Goal: Task Accomplishment & Management: Complete application form

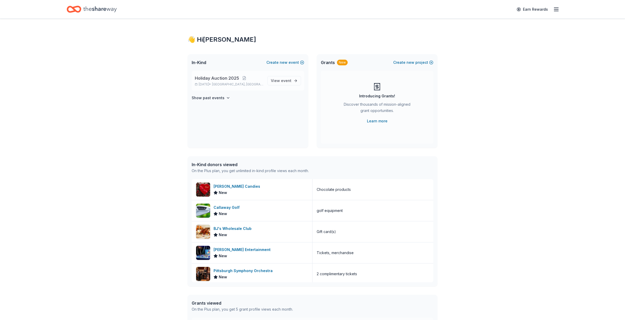
click at [221, 79] on span "Holiday Auction 2025" at bounding box center [217, 78] width 44 height 6
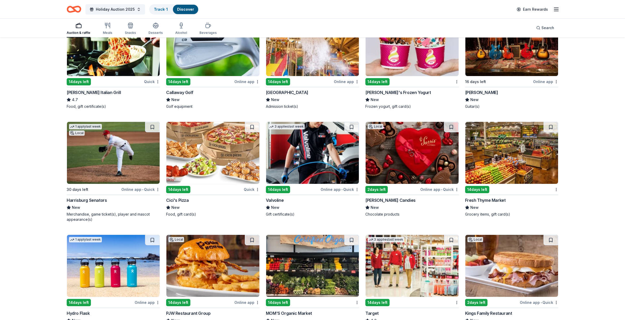
scroll to position [2732, 0]
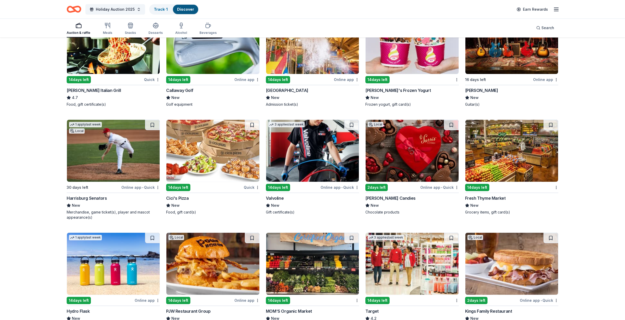
click at [273, 196] on div "Valvoline" at bounding box center [275, 198] width 18 height 6
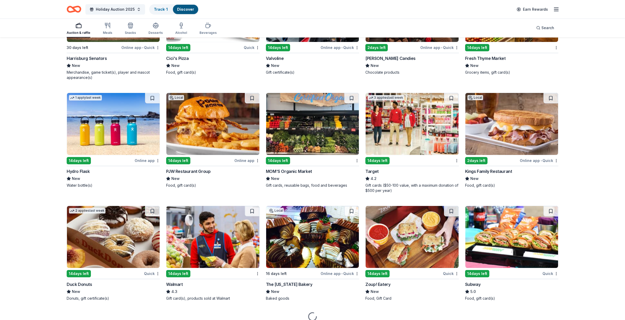
scroll to position [2877, 0]
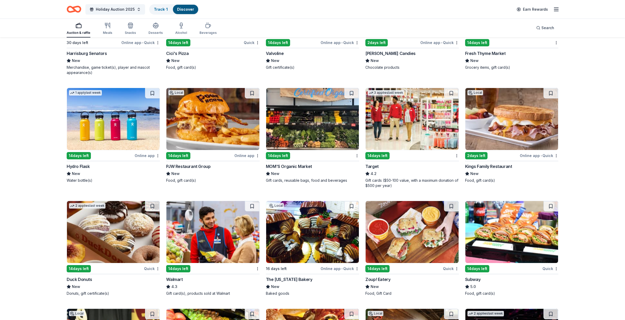
click at [92, 140] on img at bounding box center [113, 119] width 93 height 62
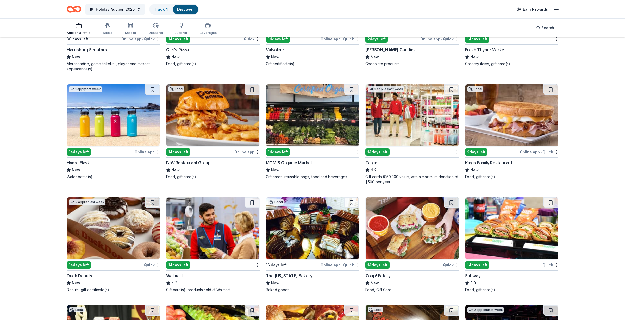
scroll to position [2885, 0]
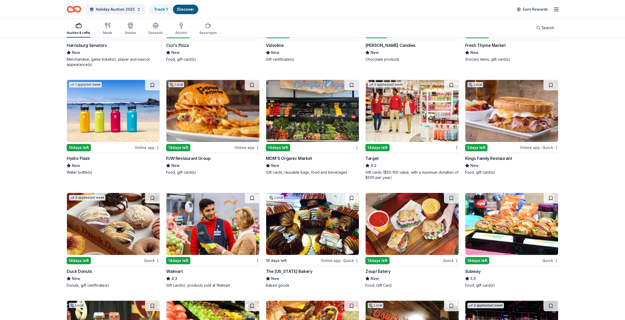
click at [476, 144] on div "2 days left" at bounding box center [476, 147] width 22 height 7
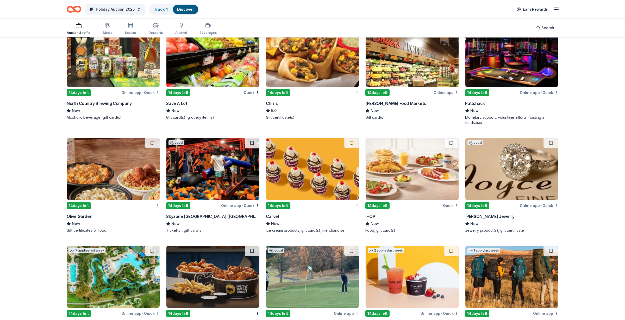
scroll to position [3156, 0]
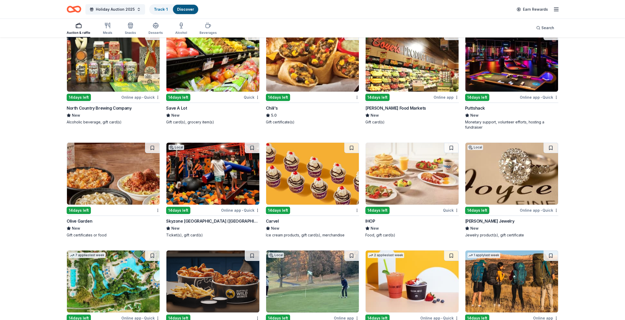
click at [489, 78] on img at bounding box center [511, 61] width 93 height 62
click at [478, 105] on div "Puttshack" at bounding box center [475, 108] width 20 height 6
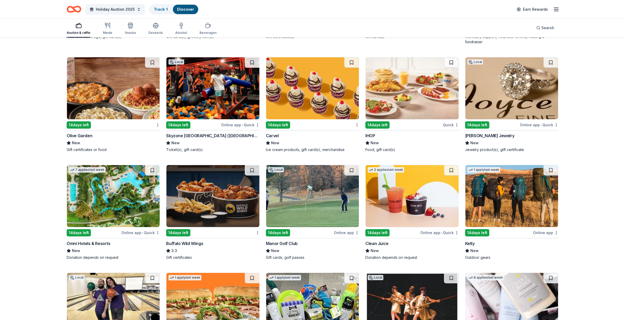
scroll to position [3254, 0]
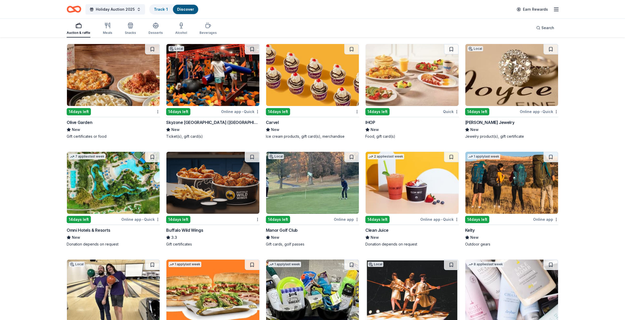
click at [178, 216] on div "14 days left" at bounding box center [178, 219] width 24 height 7
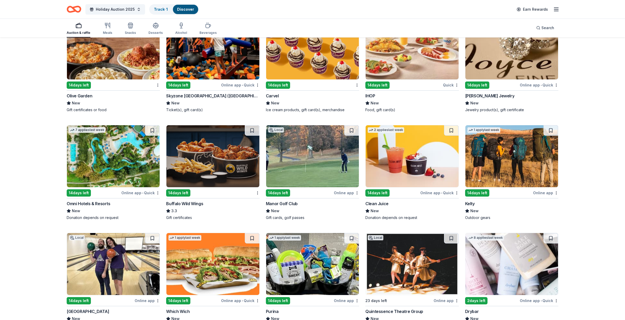
scroll to position [3315, 0]
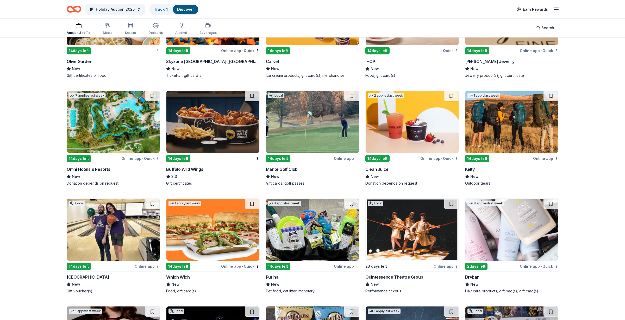
click at [284, 156] on div "14 days left" at bounding box center [278, 158] width 24 height 7
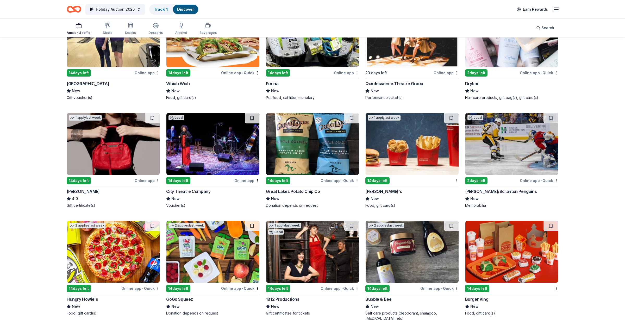
scroll to position [3499, 0]
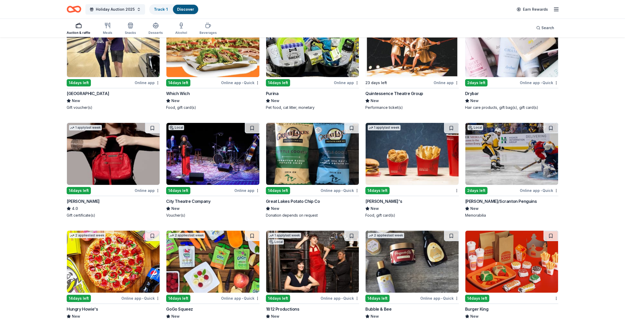
click at [486, 66] on img at bounding box center [511, 46] width 93 height 62
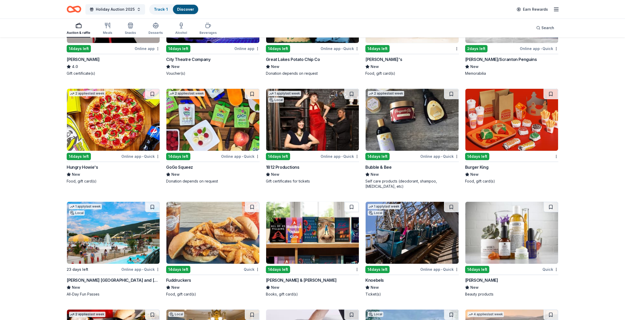
scroll to position [3646, 0]
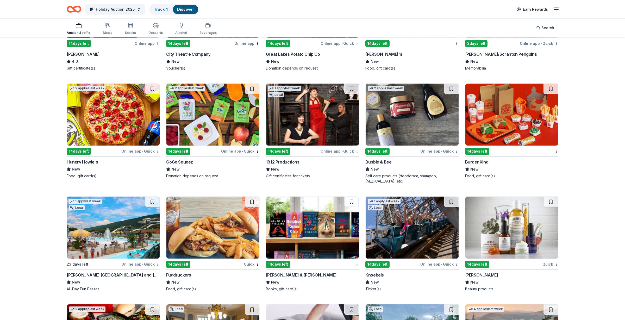
click at [192, 132] on img at bounding box center [212, 115] width 93 height 62
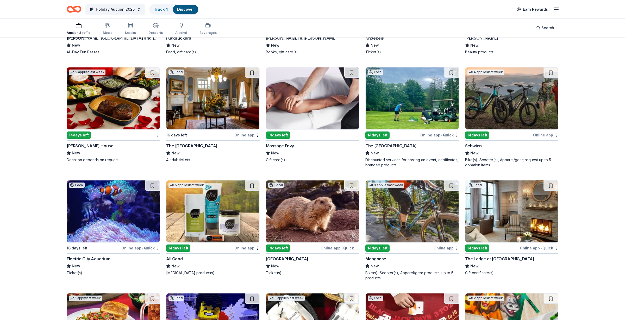
scroll to position [3882, 0]
click at [488, 125] on div "4 applies last week 14 days left Online app Schwinn New Bike(s), Scooter(s), Ap…" at bounding box center [511, 117] width 93 height 100
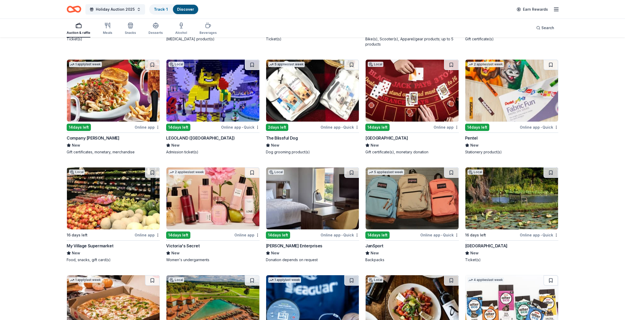
scroll to position [4120, 0]
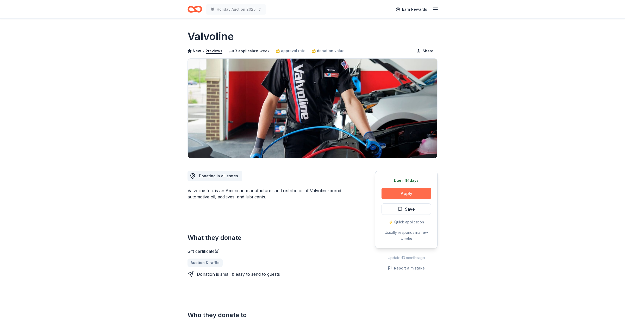
click at [405, 192] on button "Apply" at bounding box center [405, 193] width 49 height 11
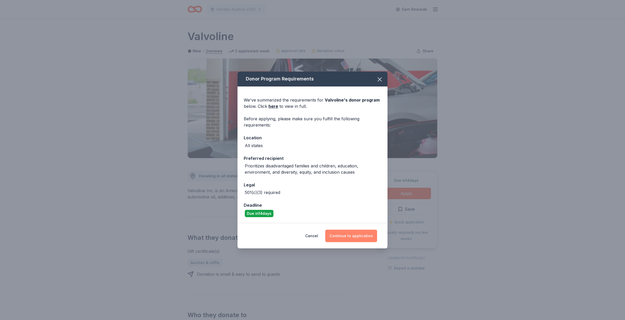
click at [354, 237] on button "Continue to application" at bounding box center [351, 236] width 52 height 12
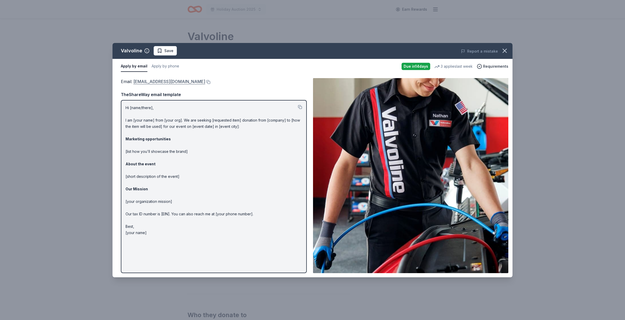
click at [157, 81] on link "contributions@valvoline.com" at bounding box center [169, 81] width 72 height 7
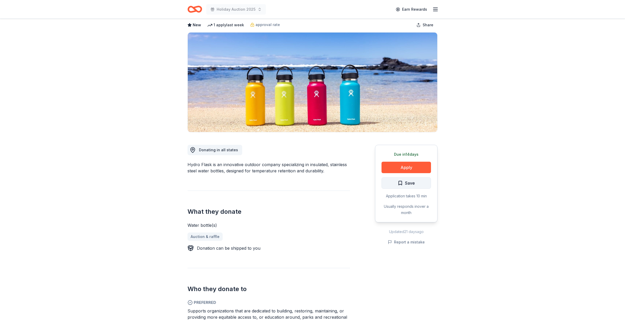
scroll to position [31, 0]
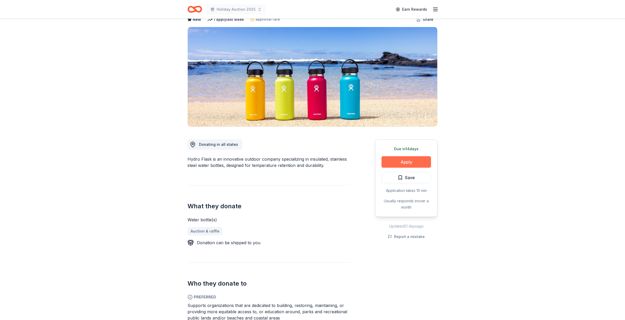
click at [404, 160] on button "Apply" at bounding box center [405, 161] width 49 height 11
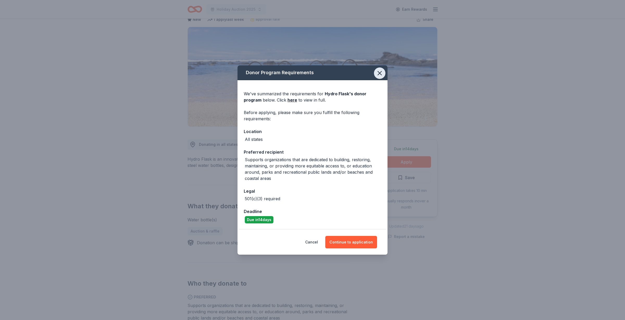
click at [380, 72] on icon "button" at bounding box center [379, 72] width 7 height 7
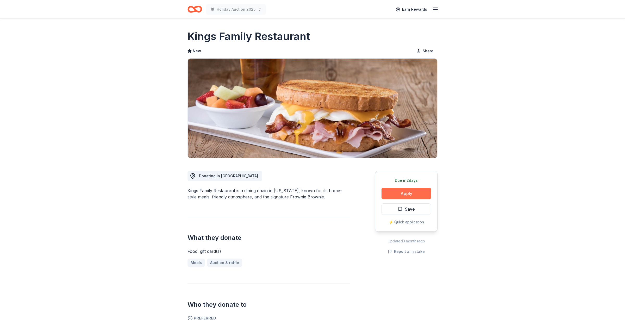
click at [406, 191] on button "Apply" at bounding box center [405, 193] width 49 height 11
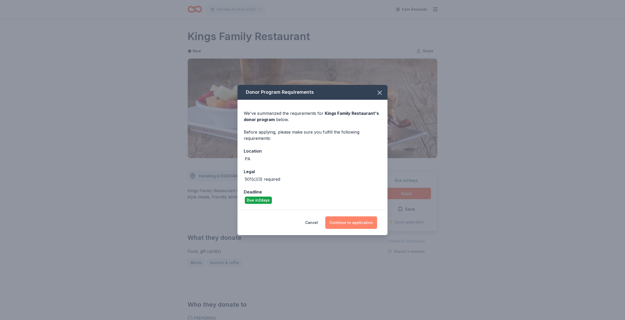
click at [359, 221] on button "Continue to application" at bounding box center [351, 222] width 52 height 12
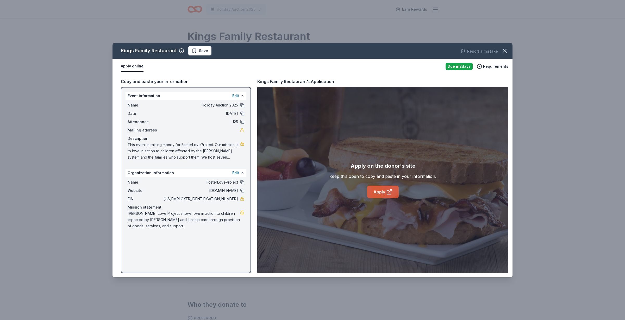
click at [374, 187] on link "Apply" at bounding box center [382, 192] width 31 height 12
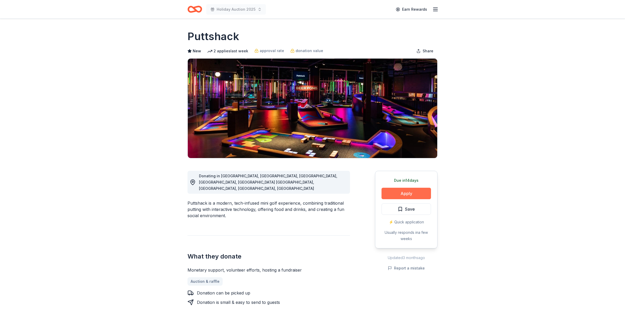
click at [410, 188] on button "Apply" at bounding box center [405, 193] width 49 height 11
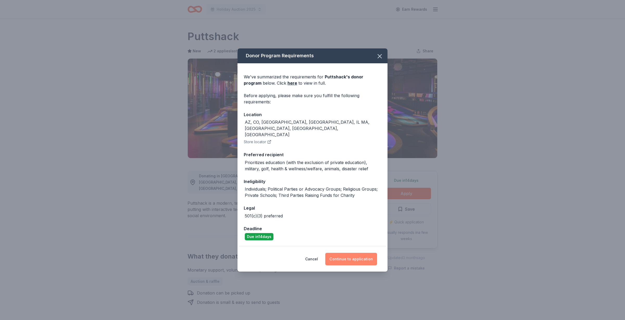
click at [353, 253] on button "Continue to application" at bounding box center [351, 259] width 52 height 12
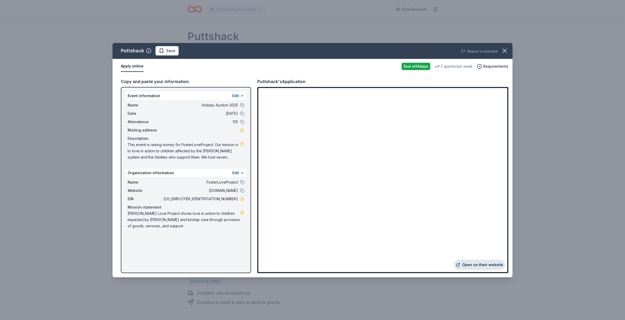
click at [480, 265] on link "Open on their website" at bounding box center [479, 264] width 51 height 10
click at [475, 264] on link "Open on their website" at bounding box center [479, 264] width 51 height 10
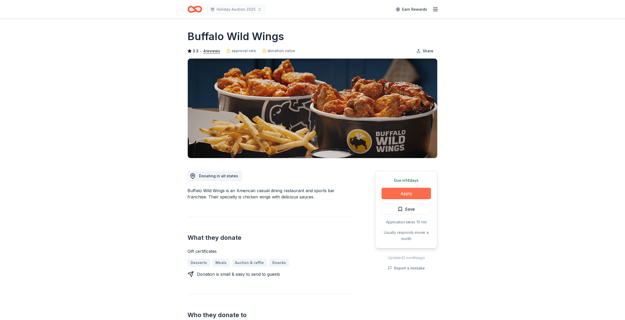
click at [407, 193] on button "Apply" at bounding box center [405, 193] width 49 height 11
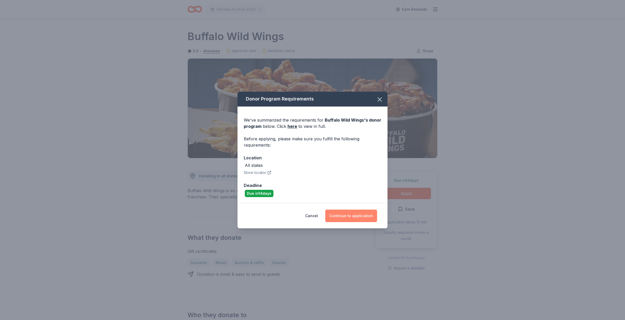
click at [358, 219] on button "Continue to application" at bounding box center [351, 215] width 52 height 12
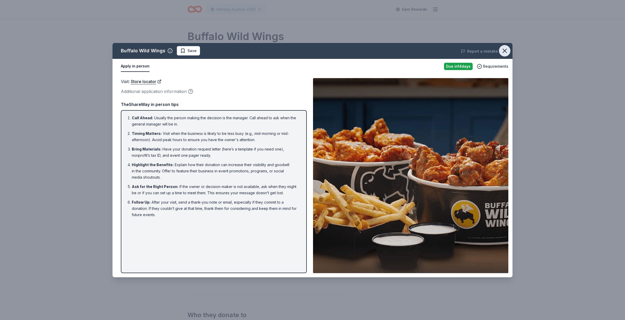
click at [507, 49] on icon "button" at bounding box center [504, 50] width 7 height 7
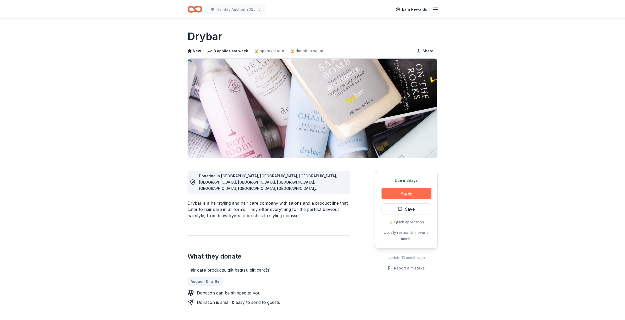
click at [412, 193] on button "Apply" at bounding box center [405, 193] width 49 height 11
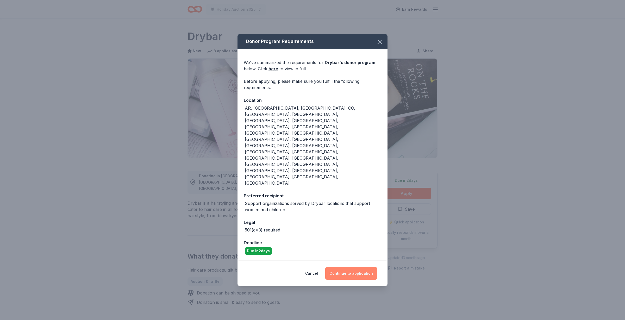
click at [352, 267] on button "Continue to application" at bounding box center [351, 273] width 52 height 12
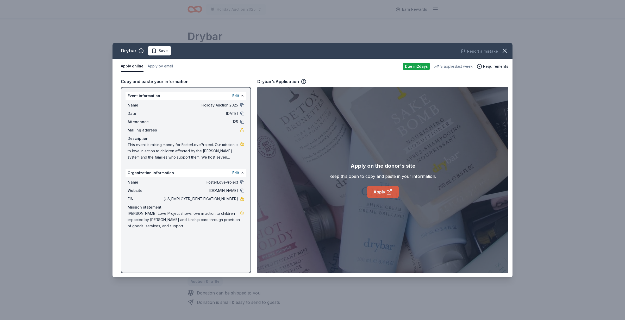
click at [374, 196] on link "Apply" at bounding box center [382, 192] width 31 height 12
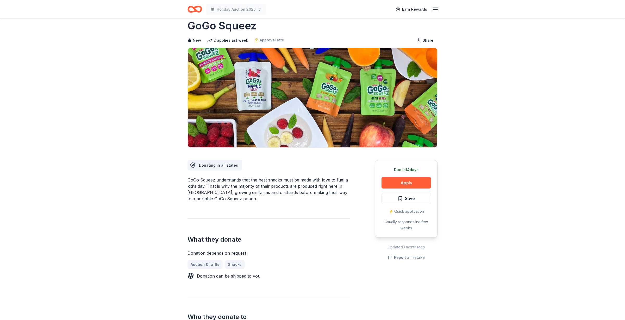
scroll to position [16, 0]
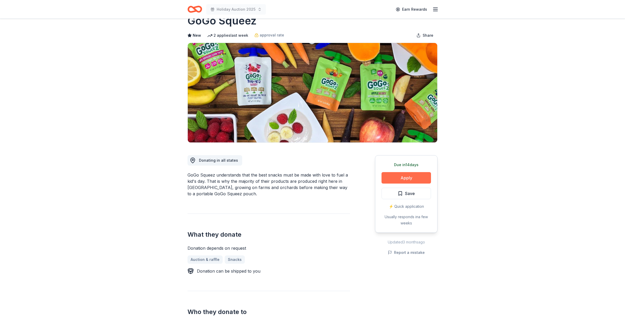
click at [406, 177] on button "Apply" at bounding box center [405, 177] width 49 height 11
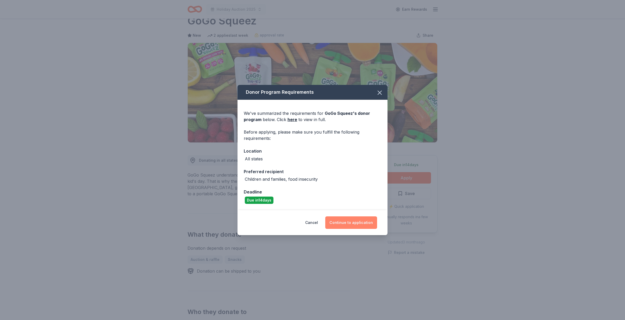
click at [359, 216] on button "Continue to application" at bounding box center [351, 222] width 52 height 12
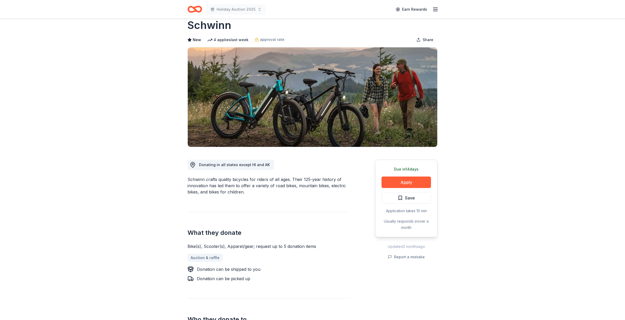
scroll to position [12, 0]
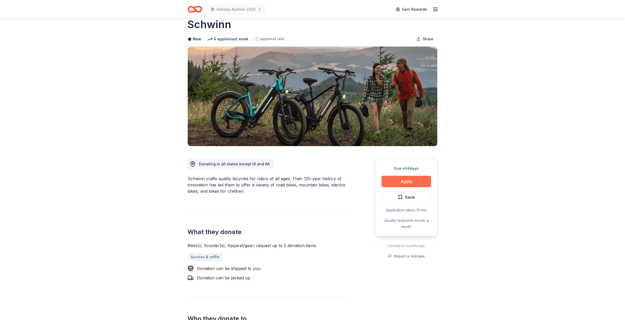
click at [412, 183] on button "Apply" at bounding box center [405, 181] width 49 height 11
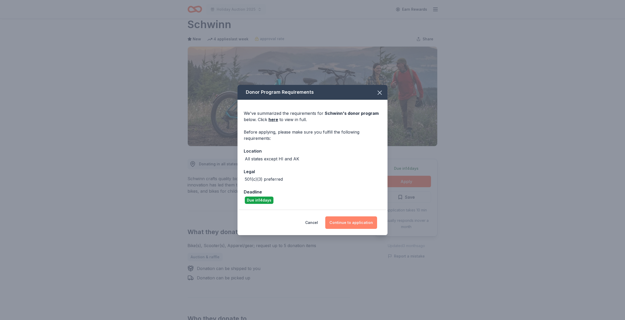
click at [357, 221] on button "Continue to application" at bounding box center [351, 222] width 52 height 12
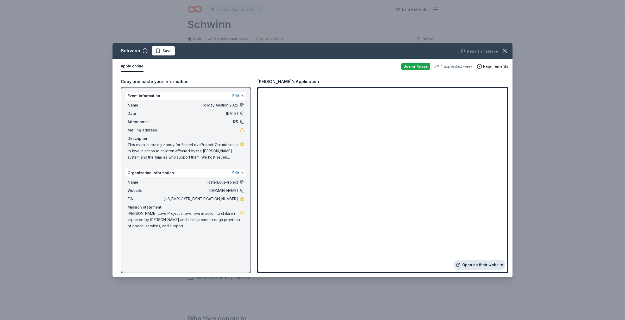
click at [481, 264] on link "Open on their website" at bounding box center [479, 264] width 51 height 10
